Goal: Information Seeking & Learning: Compare options

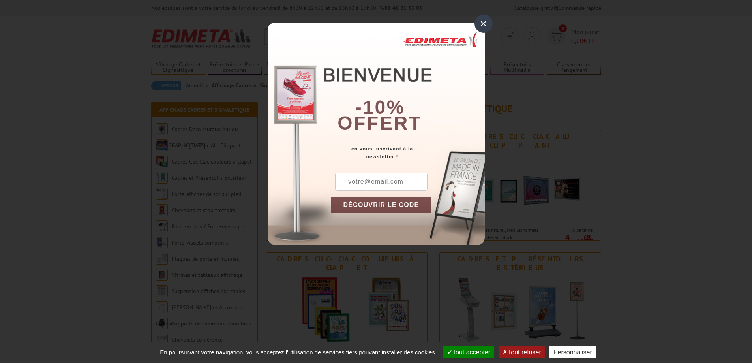
click at [484, 25] on div "×" at bounding box center [484, 24] width 18 height 18
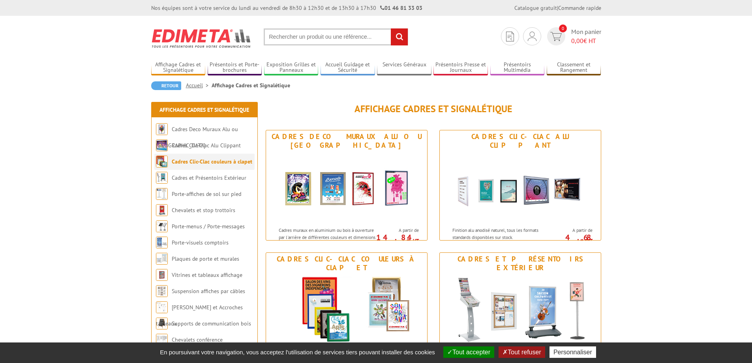
click at [199, 165] on li "Cadres Clic-Clac couleurs à clapet" at bounding box center [204, 162] width 100 height 16
click at [496, 195] on img at bounding box center [521, 187] width 146 height 71
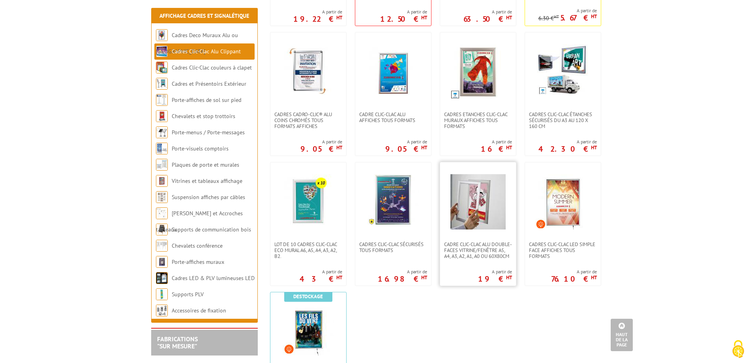
scroll to position [277, 0]
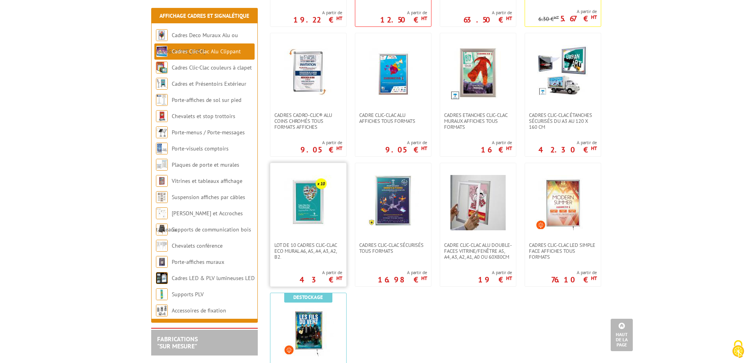
click at [314, 200] on img at bounding box center [308, 202] width 55 height 55
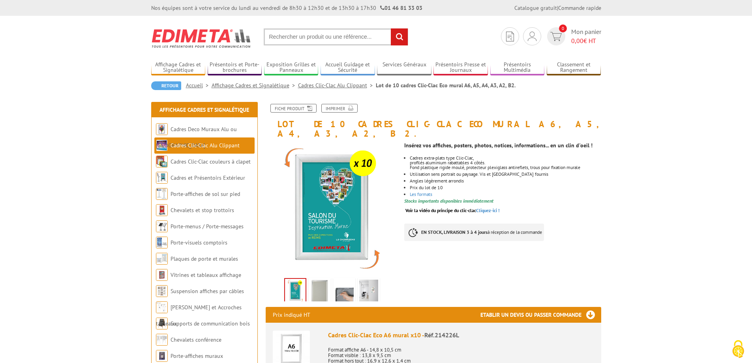
click at [322, 280] on img at bounding box center [319, 292] width 19 height 24
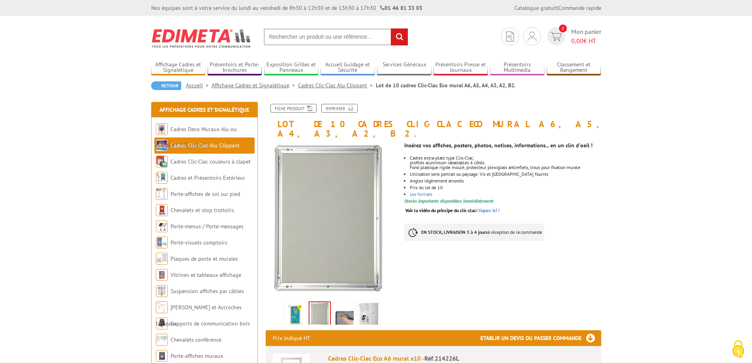
click at [339, 303] on img at bounding box center [344, 315] width 19 height 24
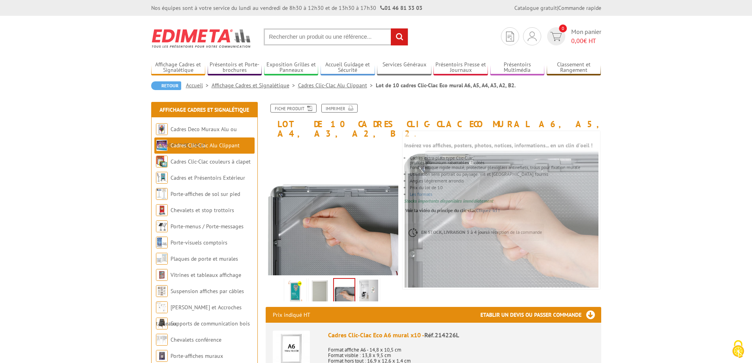
click at [368, 286] on img at bounding box center [368, 292] width 19 height 24
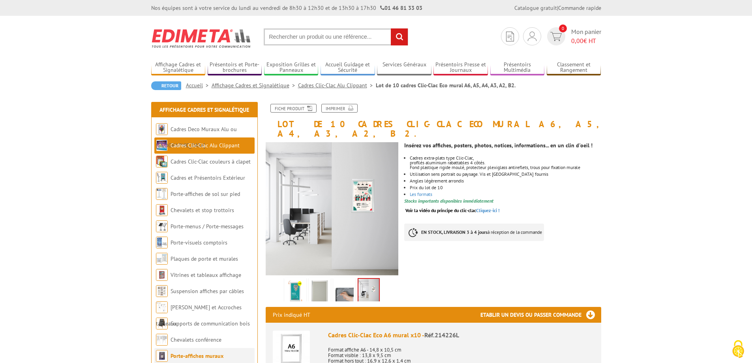
click at [171, 357] on link "Porte-affiches muraux" at bounding box center [197, 355] width 53 height 7
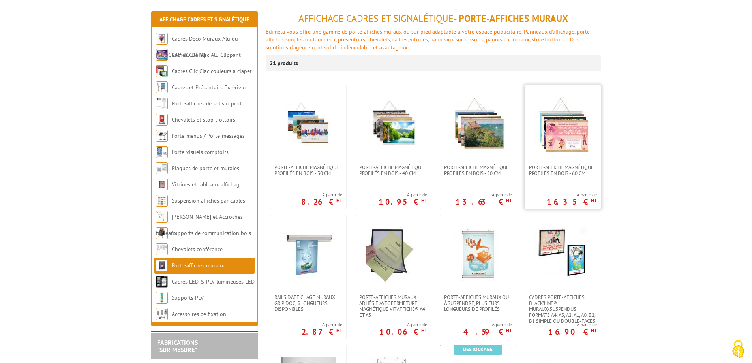
scroll to position [119, 0]
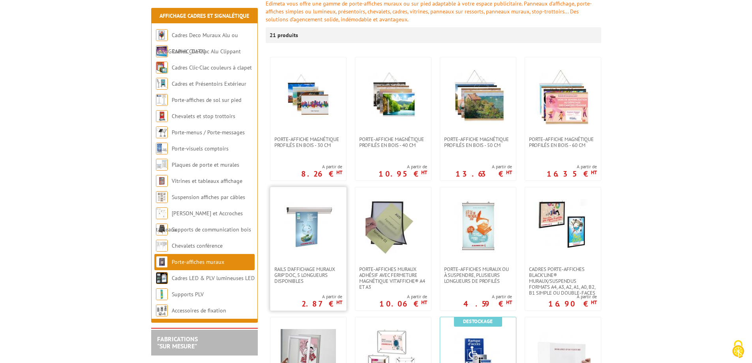
click at [310, 209] on img at bounding box center [308, 226] width 55 height 55
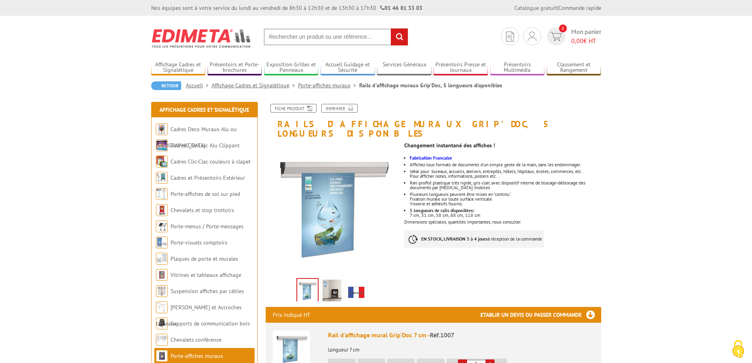
click at [332, 281] on img at bounding box center [332, 292] width 19 height 24
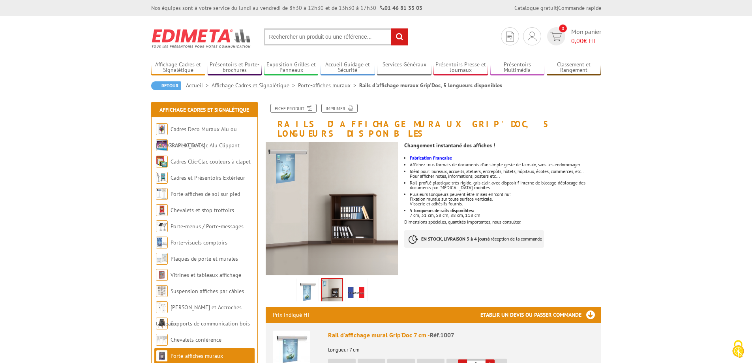
click at [307, 281] on img at bounding box center [307, 292] width 19 height 24
